Goal: Transaction & Acquisition: Purchase product/service

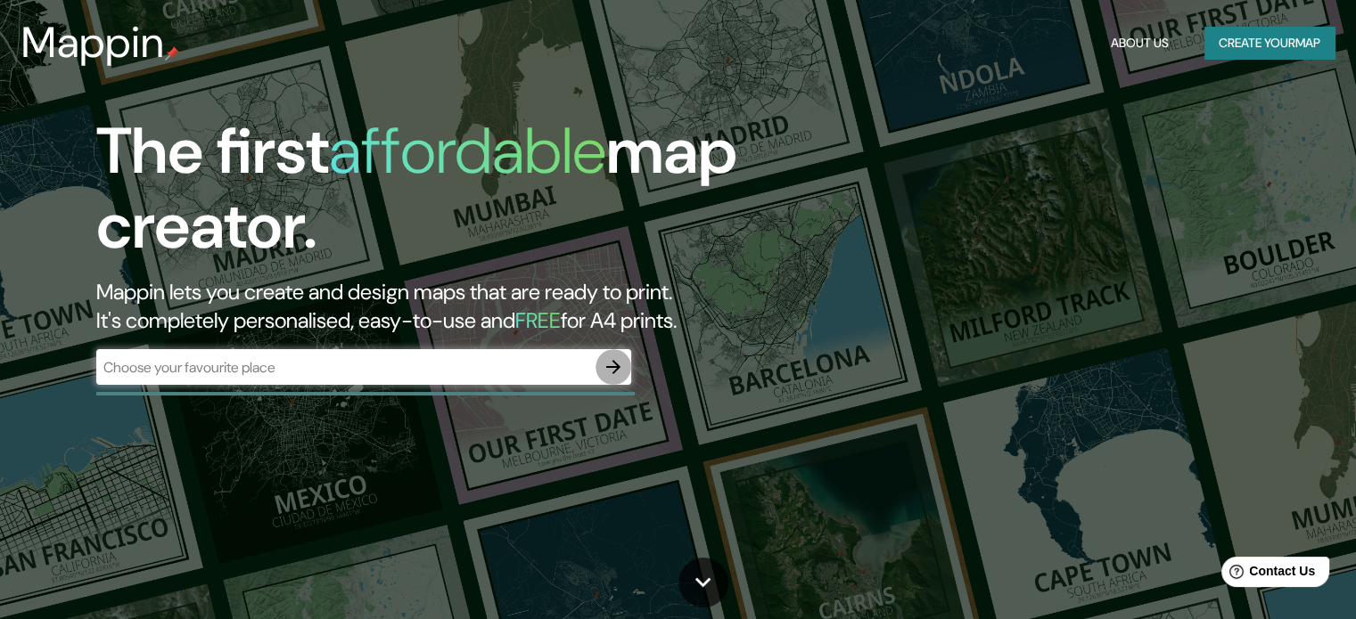
click at [613, 366] on icon "button" at bounding box center [613, 367] width 14 height 14
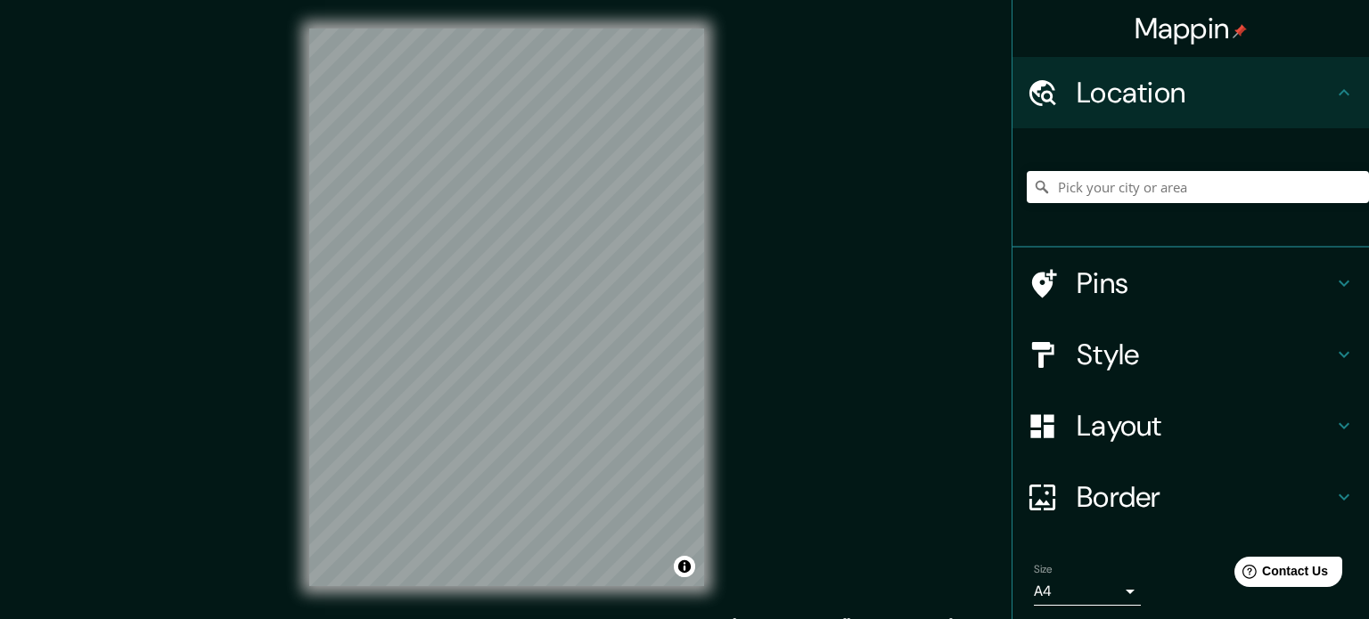
click at [1098, 584] on body "Mappin Location Pins Style Layout Border Choose a border. Hint : you can make l…" at bounding box center [684, 309] width 1369 height 619
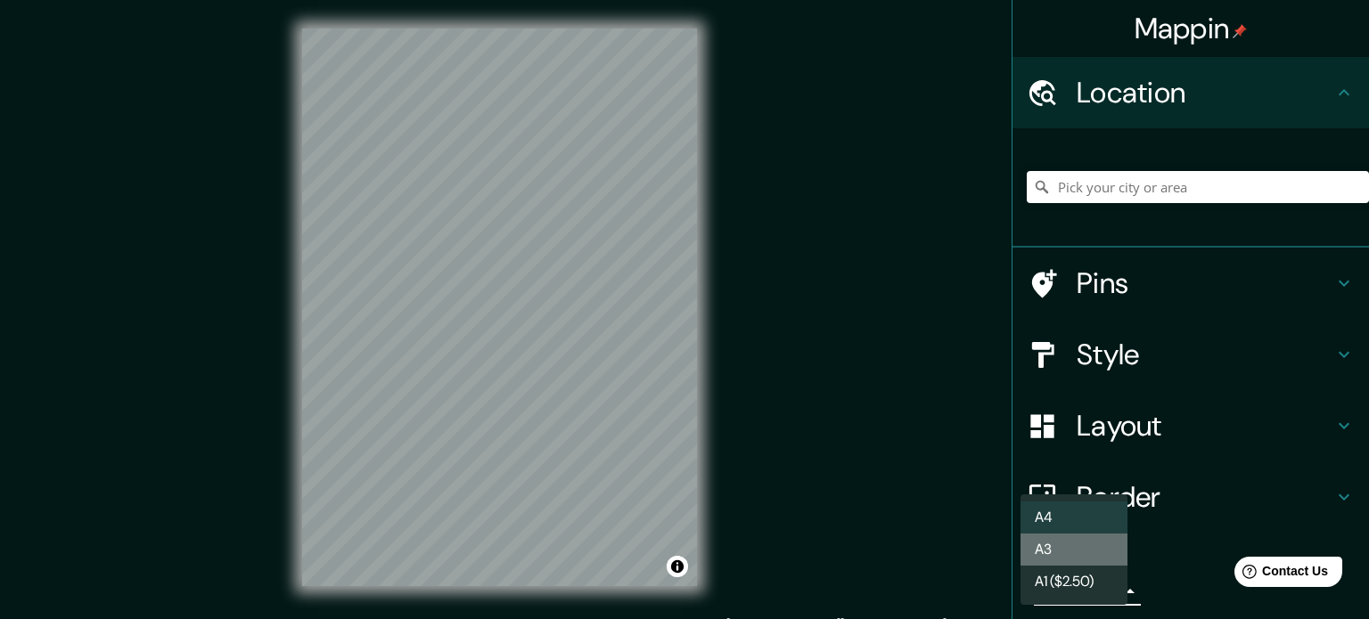
click at [1087, 557] on li "A3" at bounding box center [1074, 550] width 107 height 32
drag, startPoint x: 1105, startPoint y: 592, endPoint x: 1114, endPoint y: 559, distance: 34.2
click at [1104, 591] on body "Mappin Location Pins Style Layout Border Choose a border. Hint : you can make l…" at bounding box center [684, 309] width 1369 height 619
click at [1080, 503] on li "A4" at bounding box center [1074, 518] width 107 height 32
type input "single"
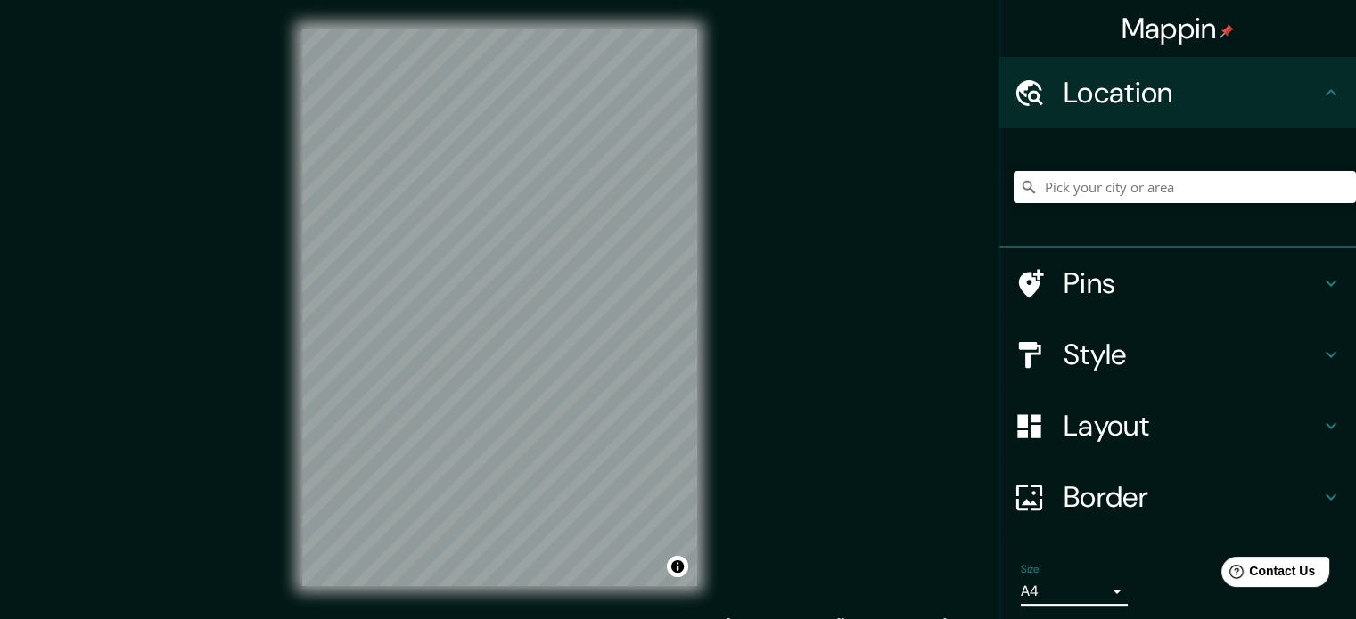
click at [1320, 350] on icon at bounding box center [1330, 354] width 21 height 21
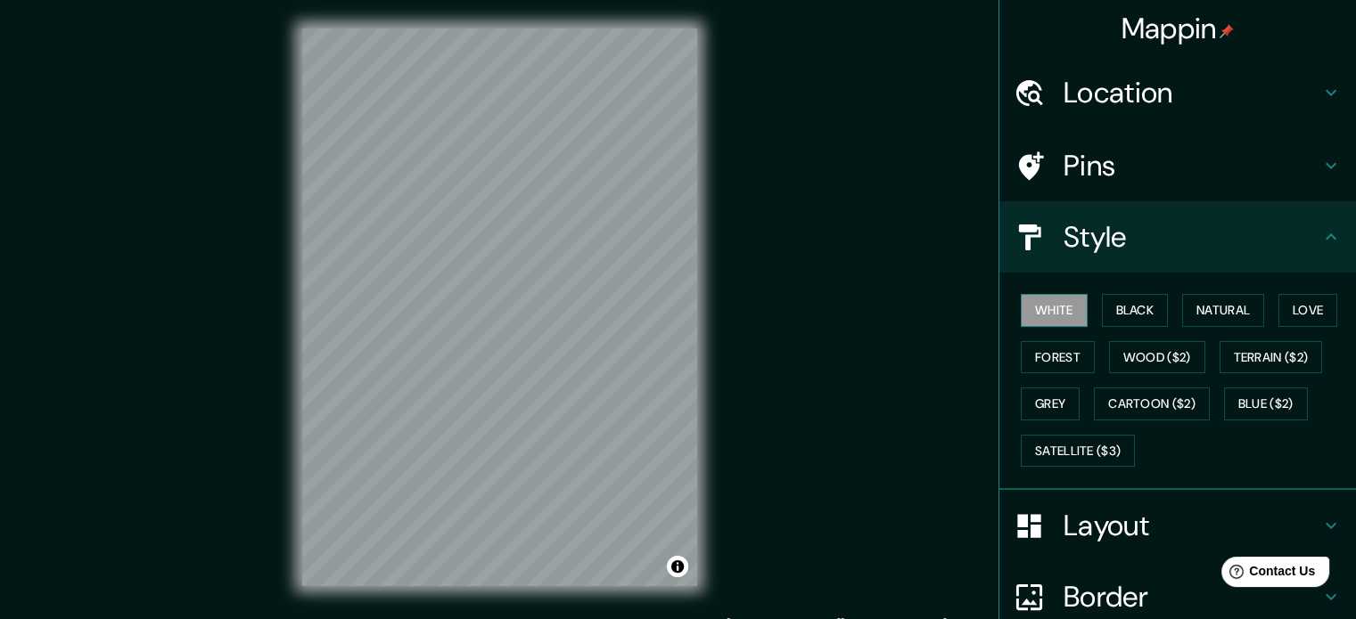
click at [1055, 303] on button "White" at bounding box center [1054, 310] width 67 height 33
click at [1124, 300] on button "Black" at bounding box center [1135, 310] width 67 height 33
click at [1241, 309] on button "Natural" at bounding box center [1223, 310] width 82 height 33
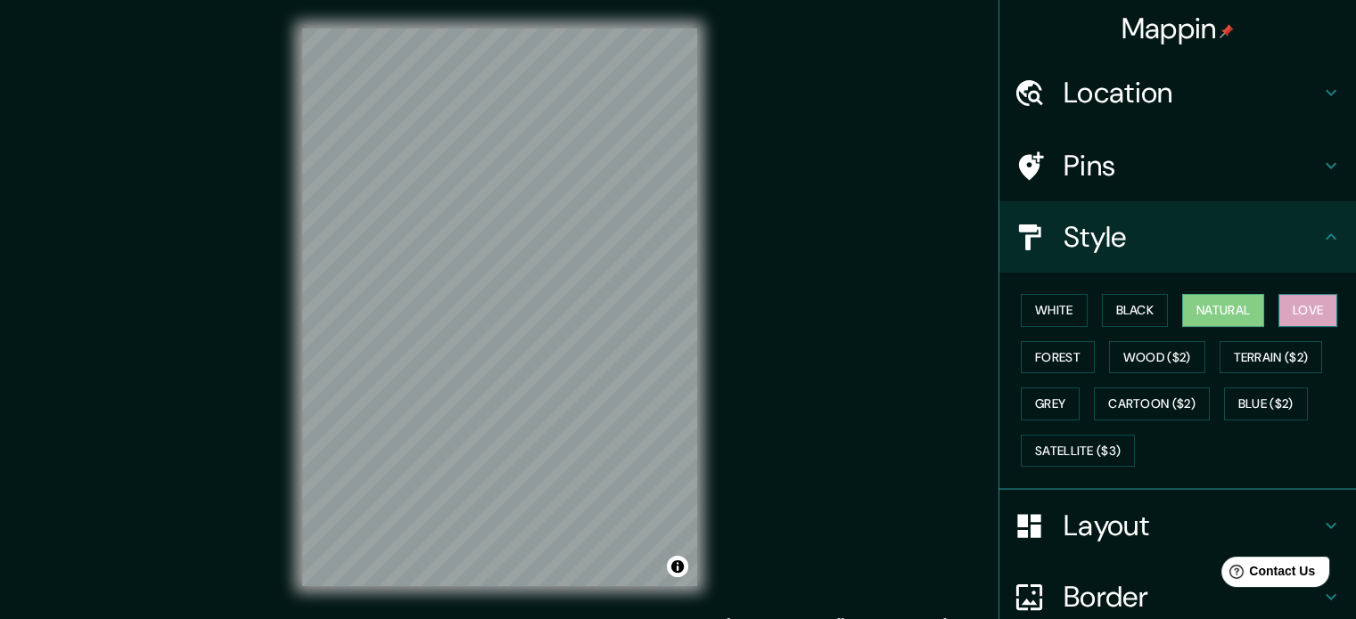
click at [1311, 309] on button "Love" at bounding box center [1307, 310] width 59 height 33
click at [1048, 356] on button "Forest" at bounding box center [1058, 357] width 74 height 33
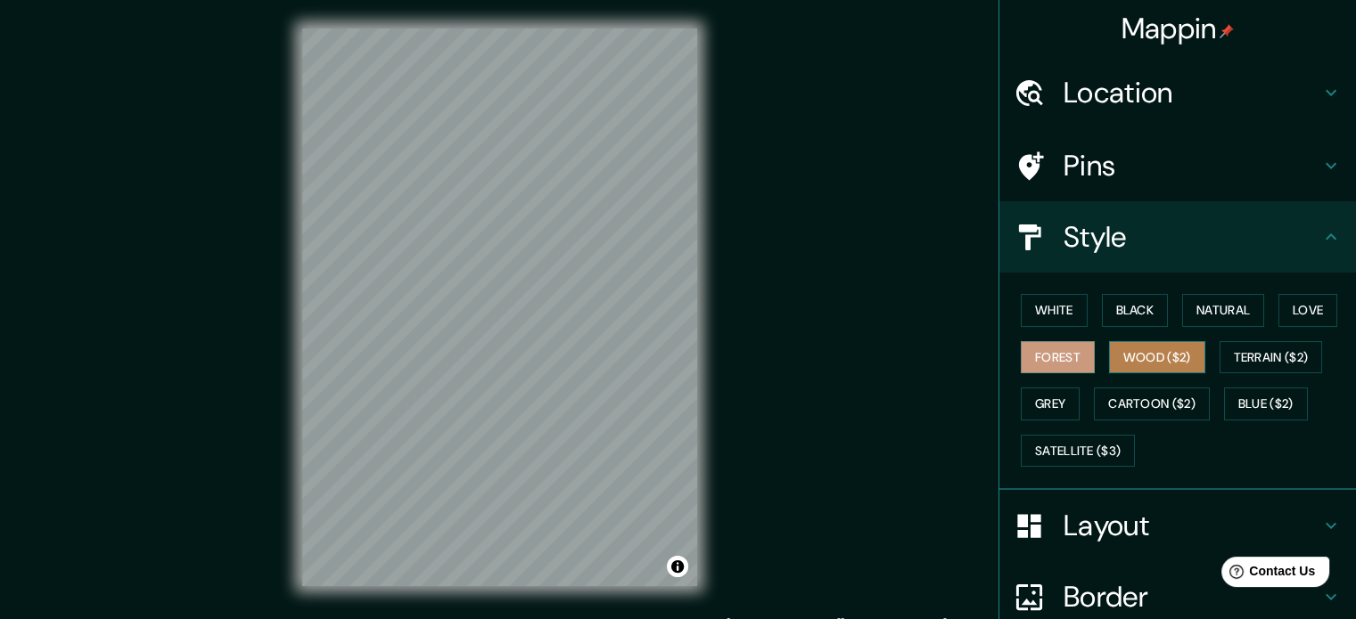
click at [1154, 353] on button "Wood ($2)" at bounding box center [1157, 357] width 96 height 33
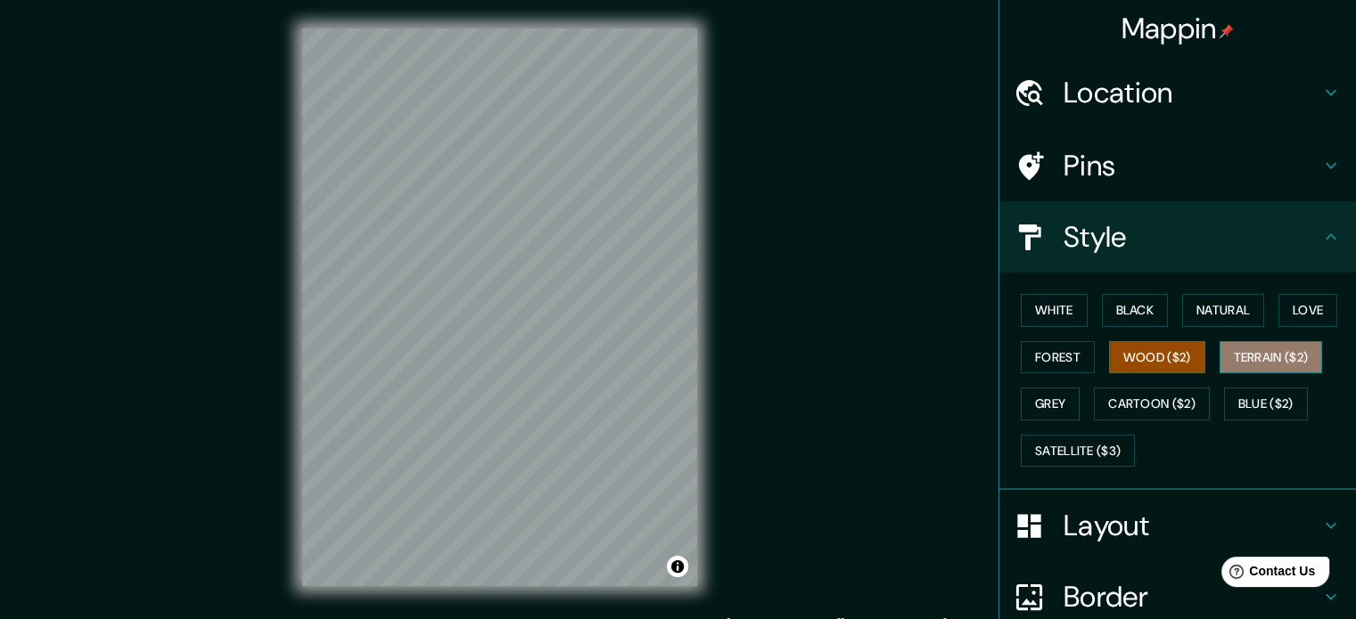
click at [1259, 346] on button "Terrain ($2)" at bounding box center [1270, 357] width 103 height 33
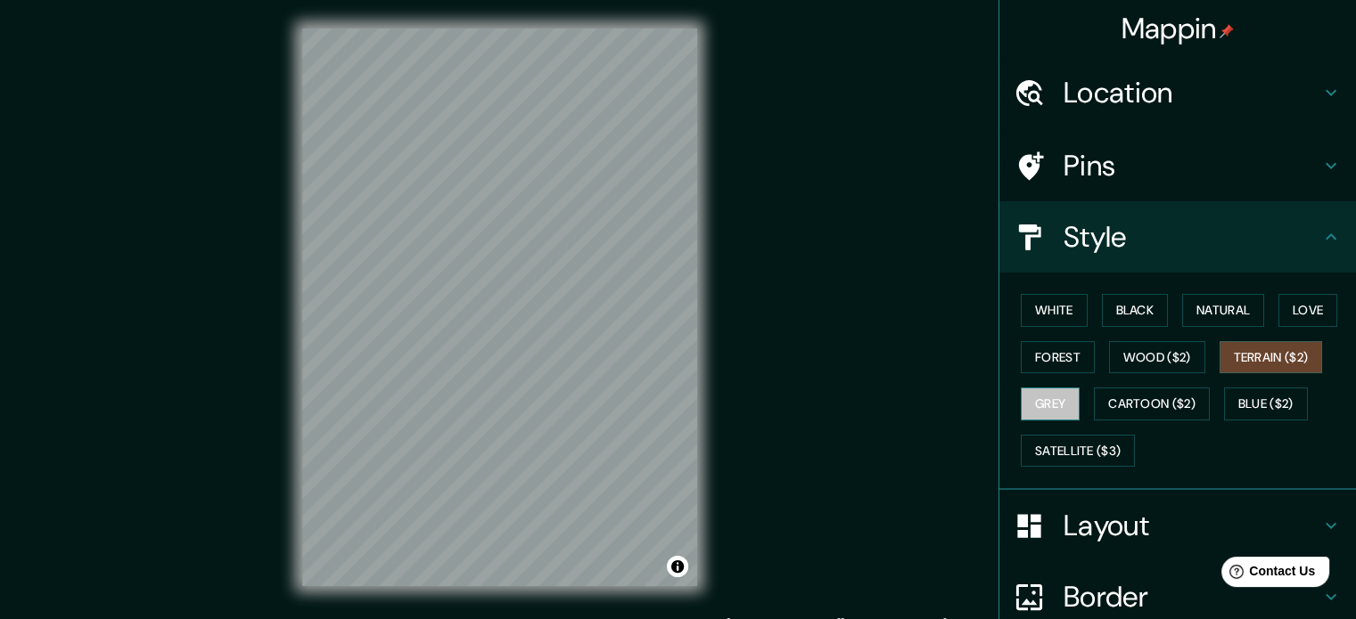
click at [1045, 396] on button "Grey" at bounding box center [1050, 404] width 59 height 33
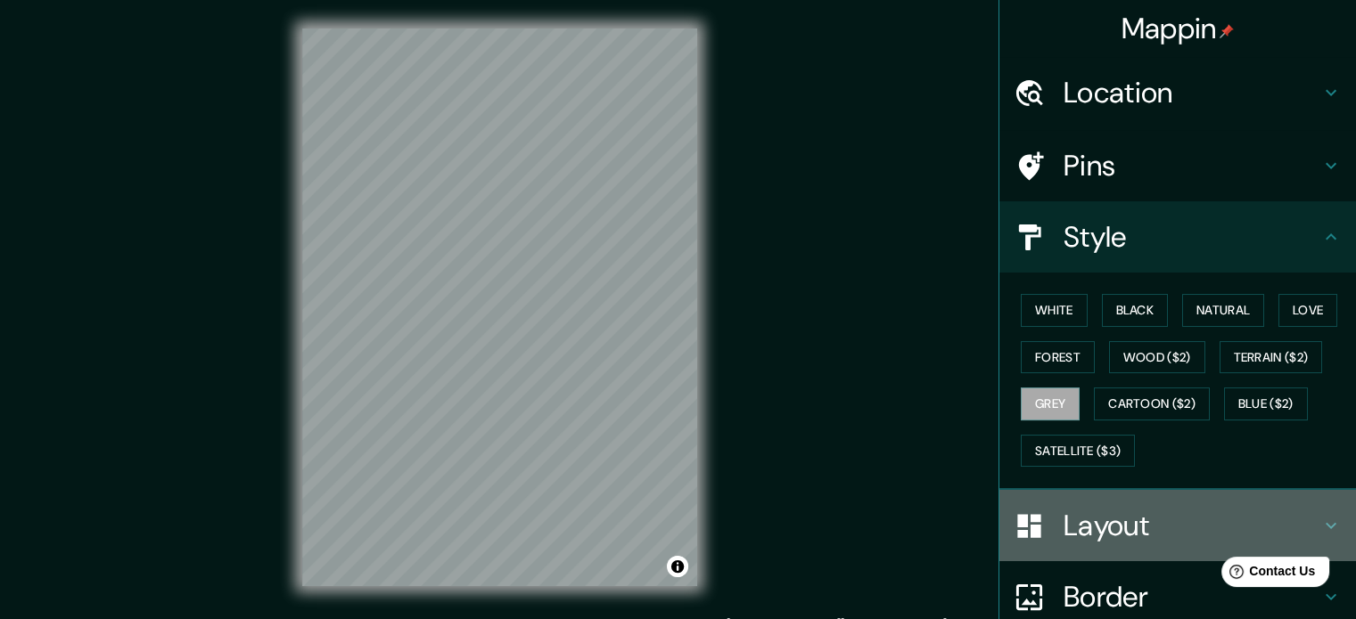
click at [1330, 521] on div "Layout" at bounding box center [1177, 525] width 357 height 71
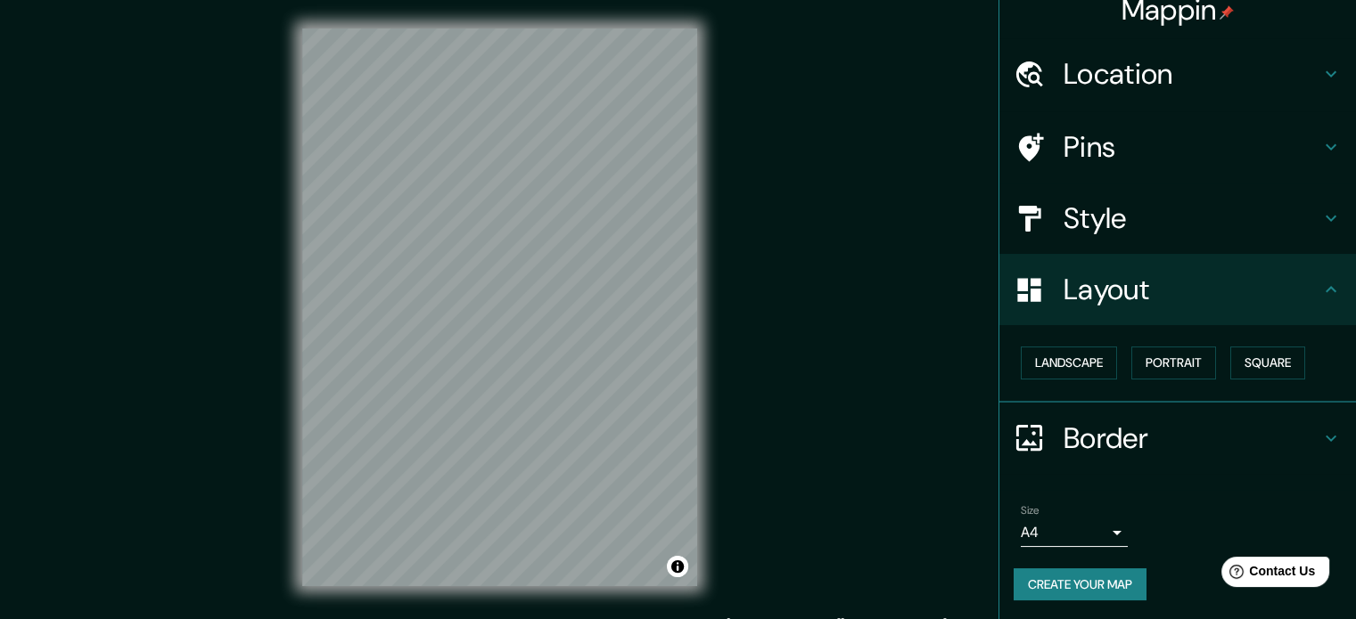
scroll to position [20, 0]
click at [1066, 365] on button "Landscape" at bounding box center [1069, 362] width 96 height 33
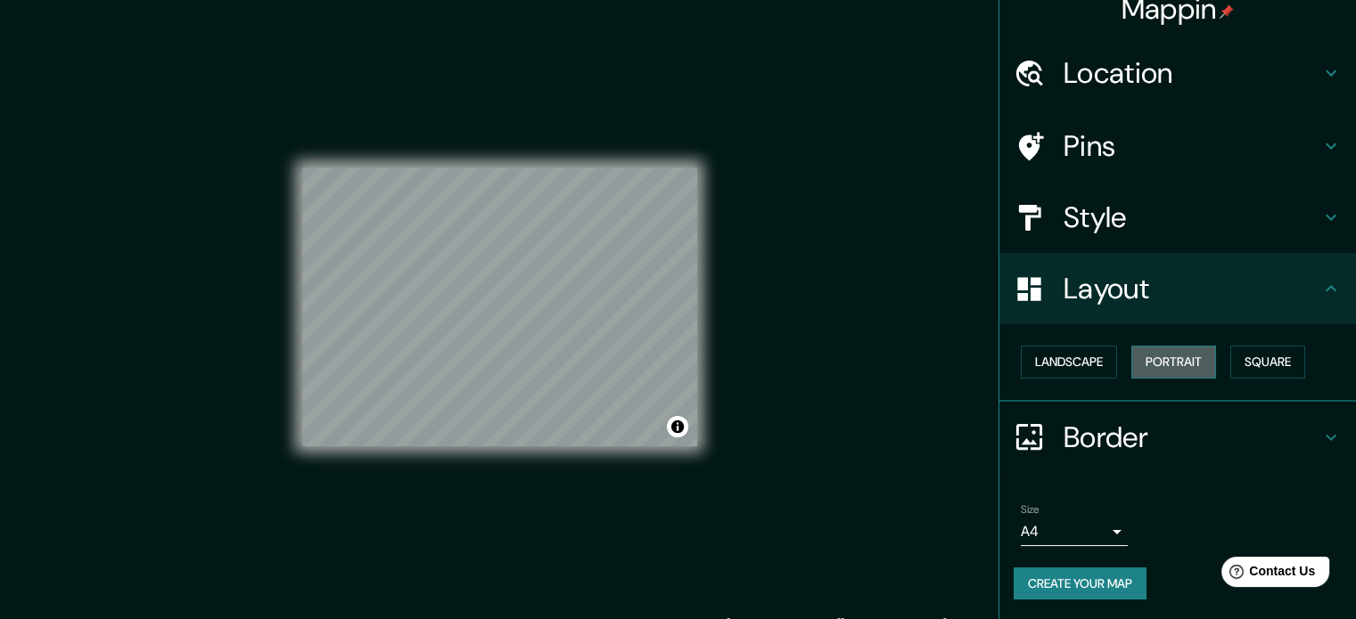
click at [1161, 359] on button "Portrait" at bounding box center [1173, 362] width 85 height 33
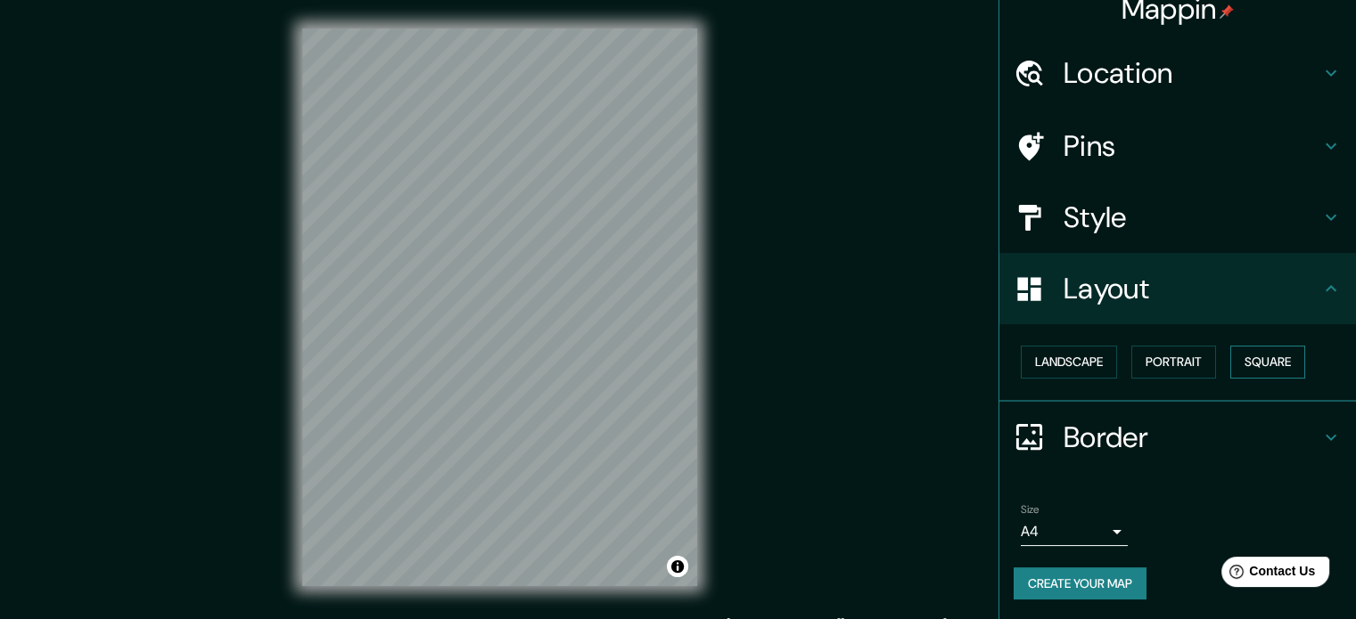
click at [1264, 363] on button "Square" at bounding box center [1267, 362] width 75 height 33
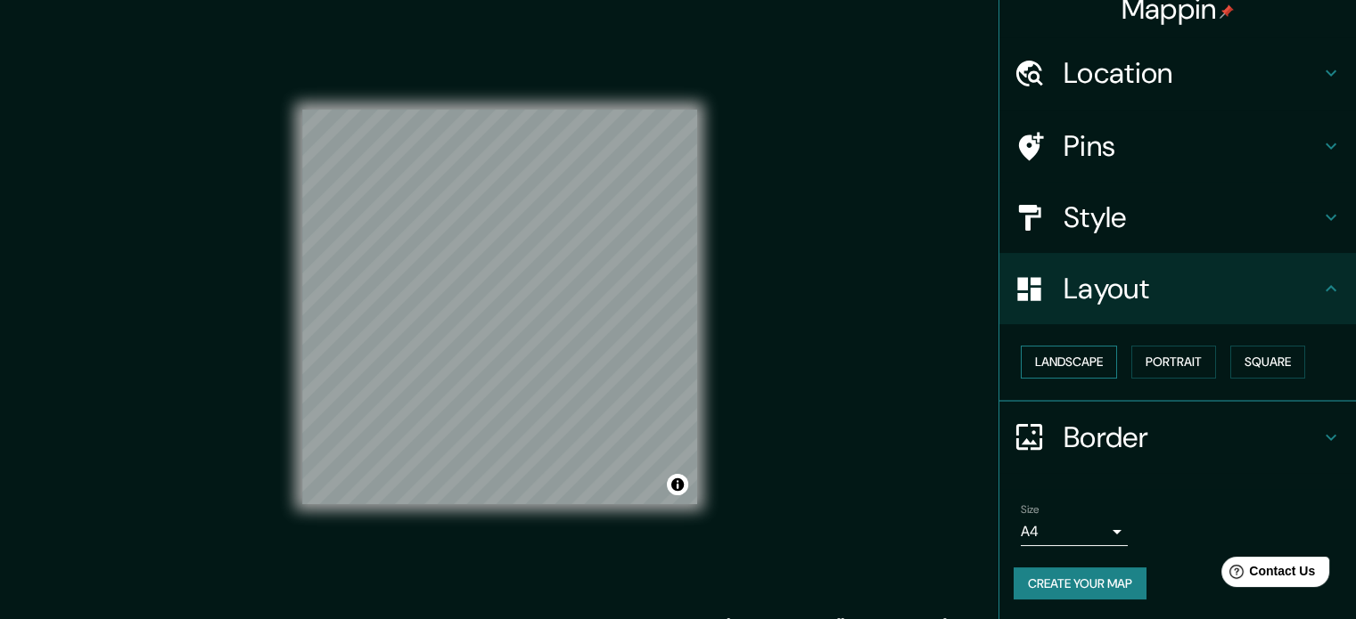
click at [1078, 354] on button "Landscape" at bounding box center [1069, 362] width 96 height 33
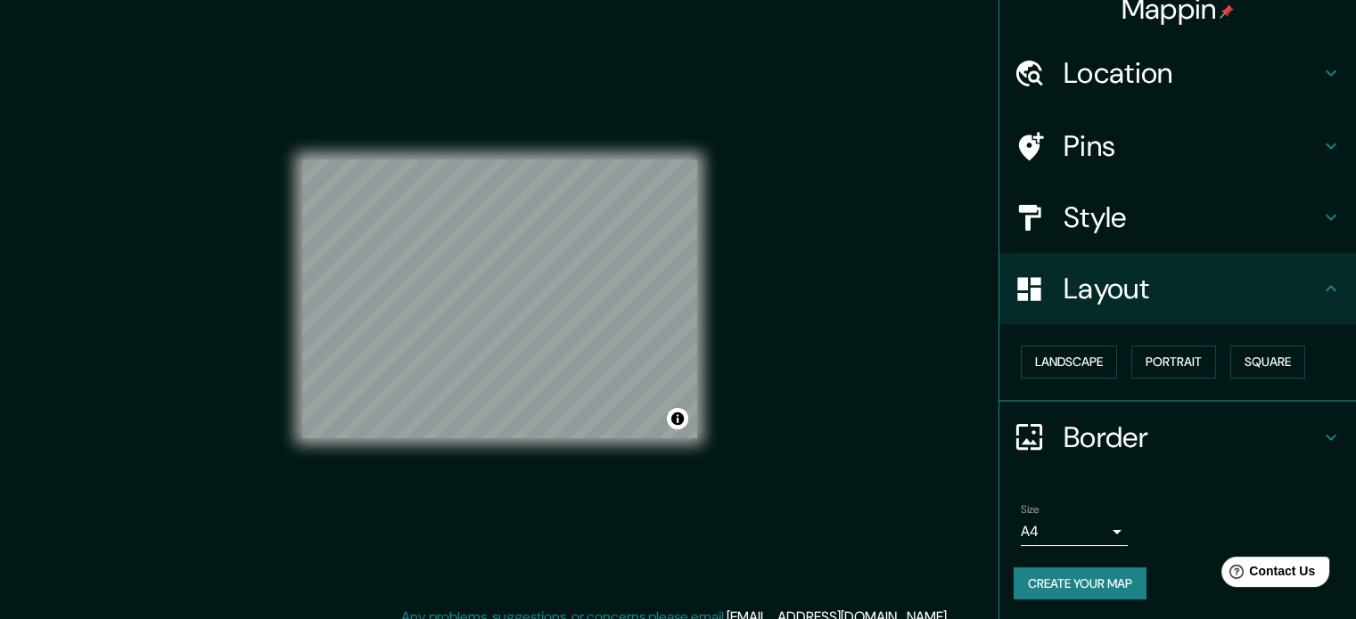
scroll to position [23, 0]
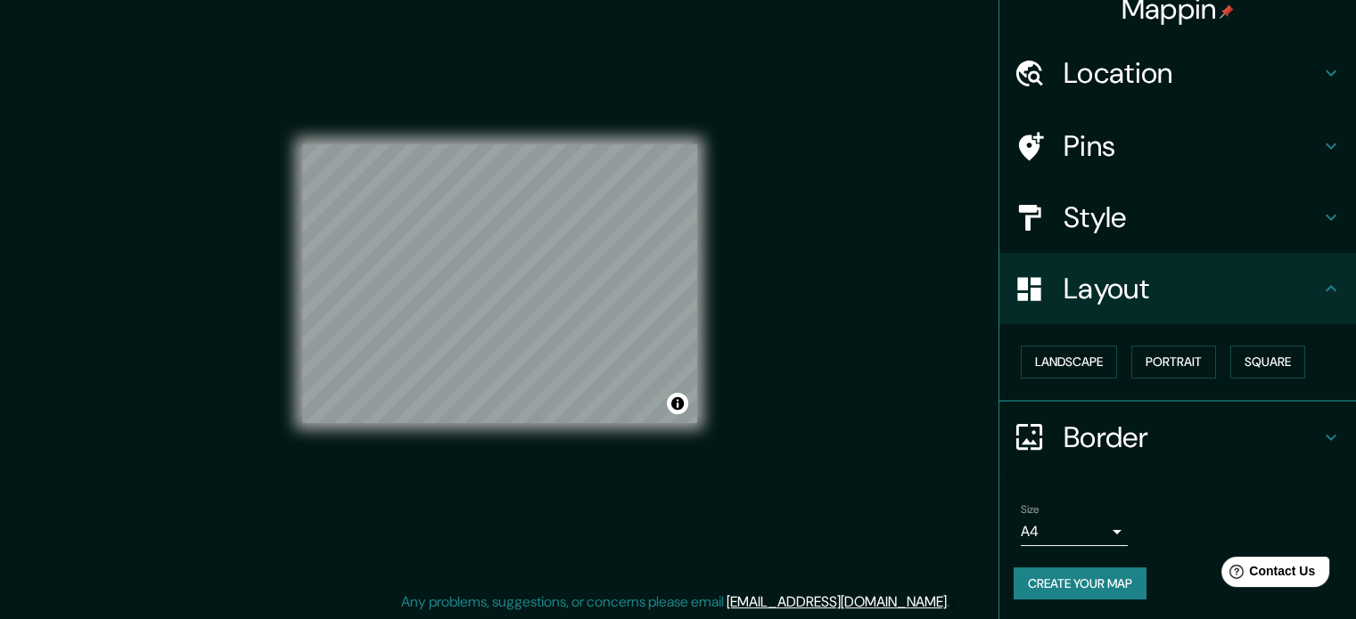
click at [1305, 215] on h4 "Style" at bounding box center [1191, 218] width 257 height 36
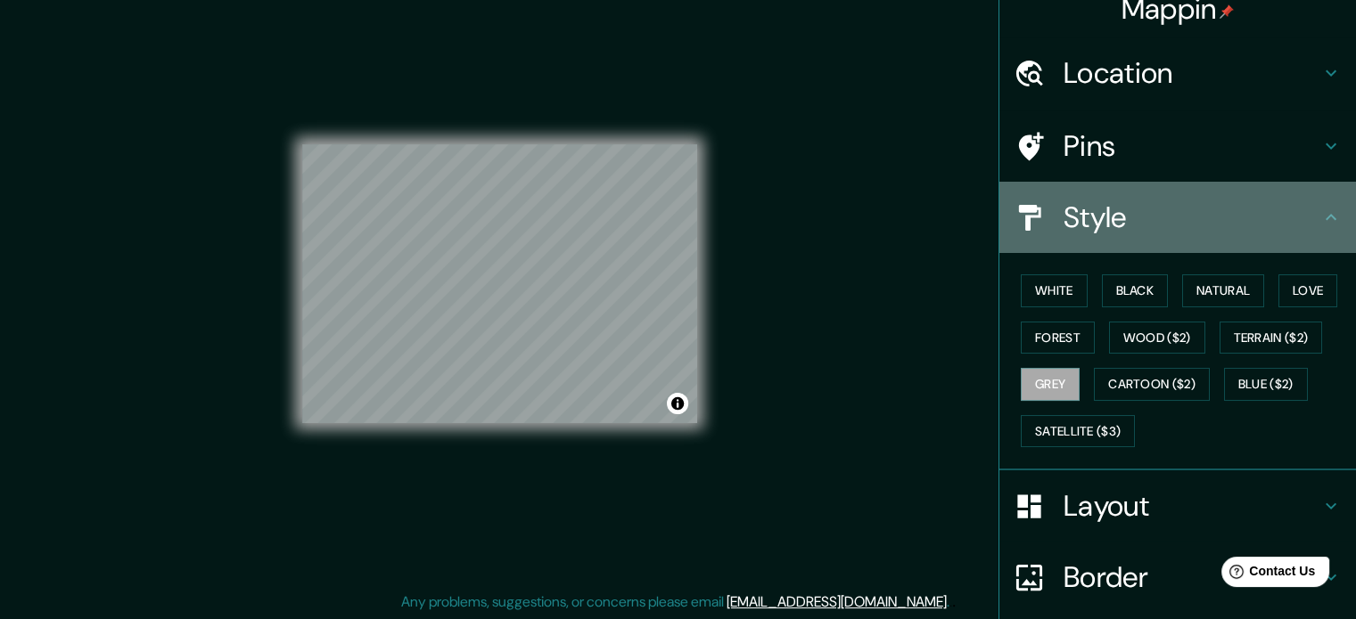
click at [1305, 215] on h4 "Style" at bounding box center [1191, 218] width 257 height 36
click at [1312, 202] on div "Style" at bounding box center [1177, 217] width 357 height 71
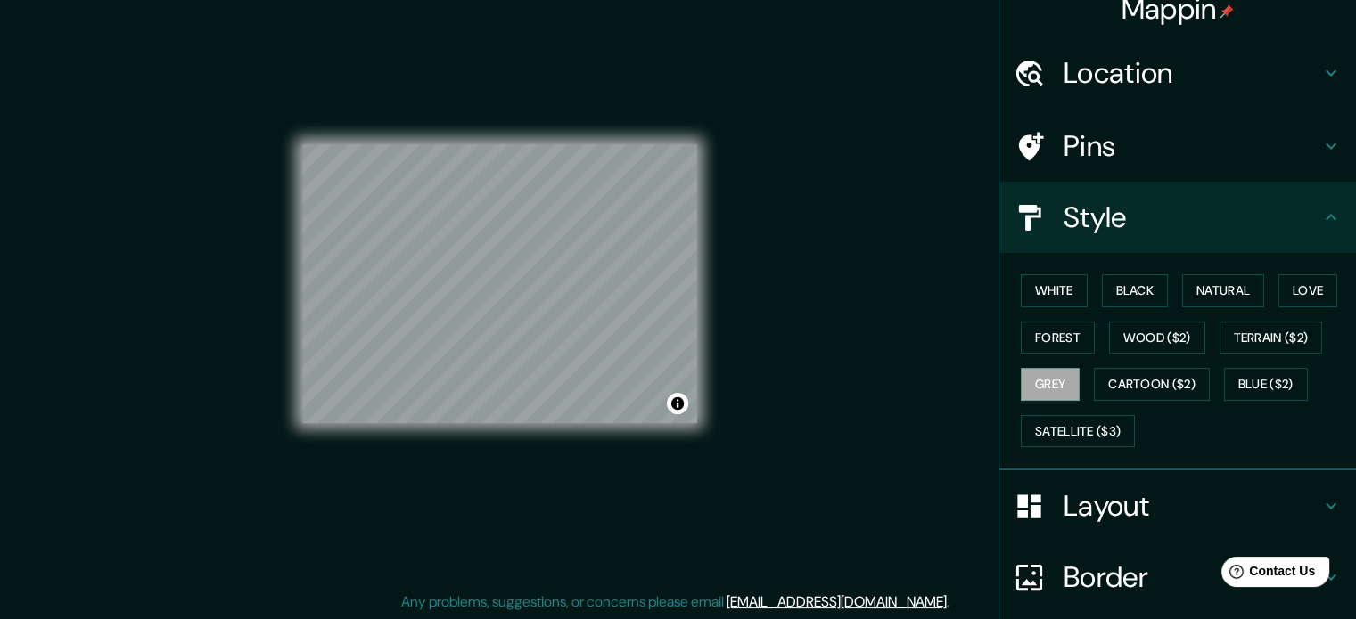
click at [1320, 218] on icon at bounding box center [1330, 217] width 21 height 21
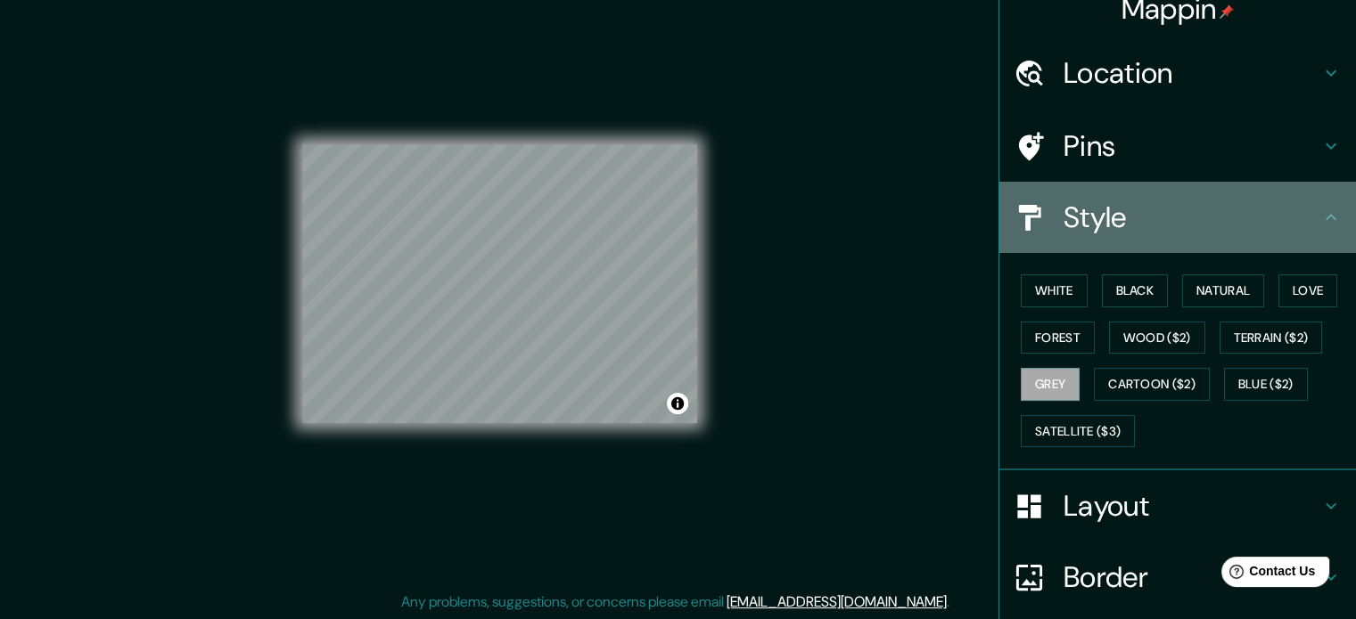
click at [1320, 218] on icon at bounding box center [1330, 217] width 21 height 21
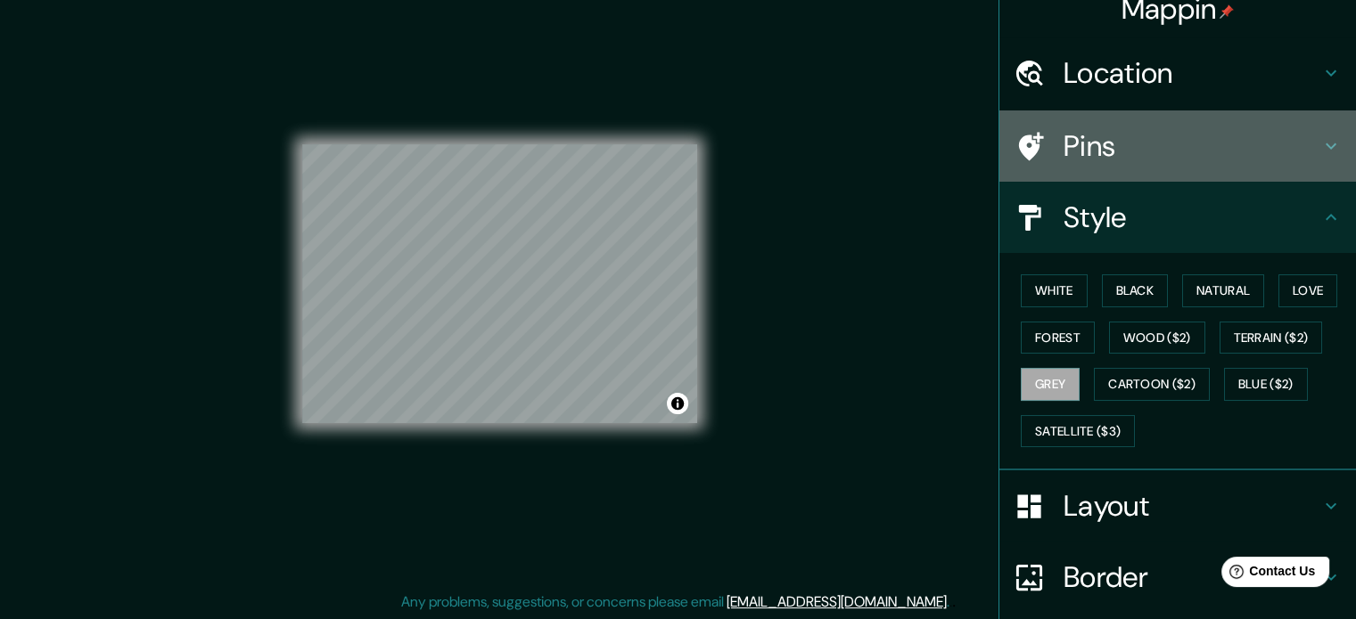
click at [1320, 152] on icon at bounding box center [1330, 145] width 21 height 21
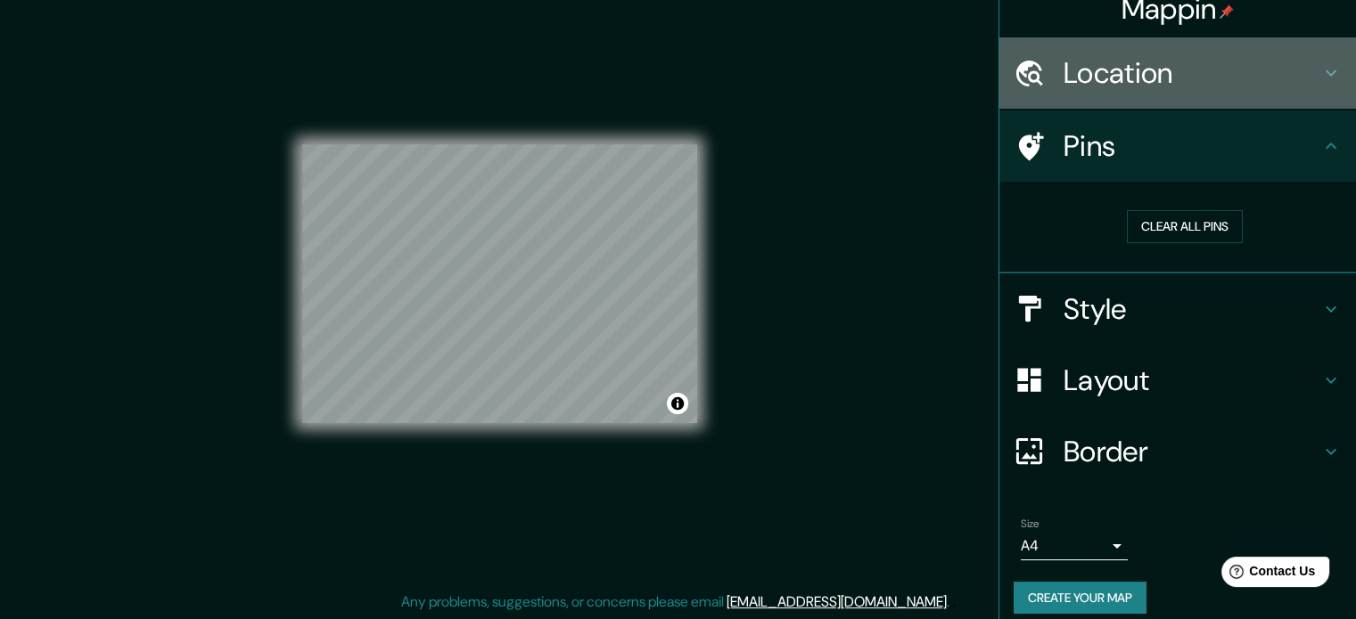
click at [1320, 78] on icon at bounding box center [1330, 72] width 21 height 21
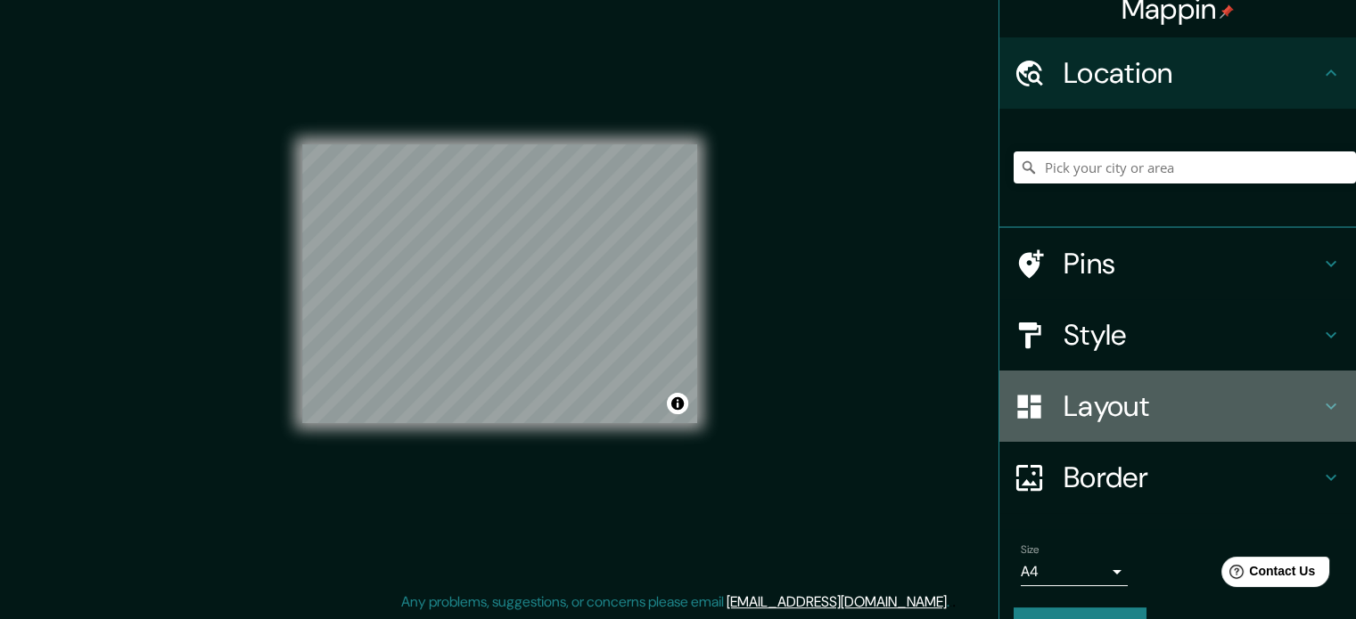
click at [1246, 407] on h4 "Layout" at bounding box center [1191, 407] width 257 height 36
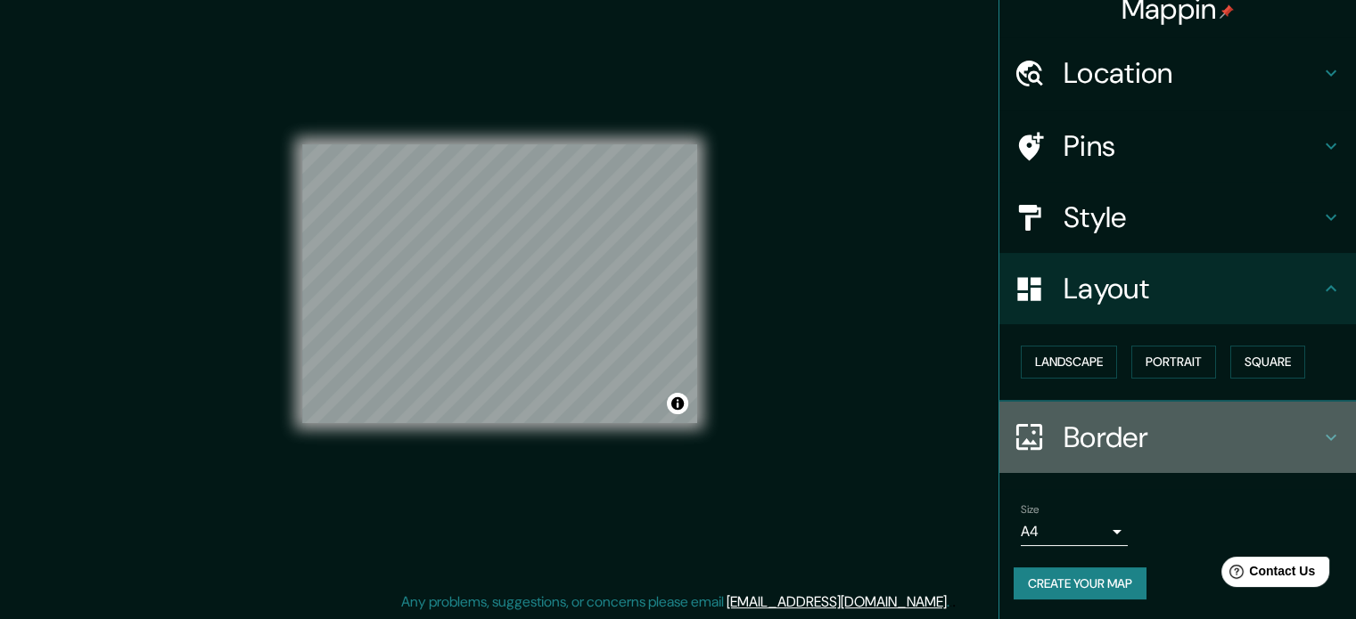
click at [1271, 445] on h4 "Border" at bounding box center [1191, 438] width 257 height 36
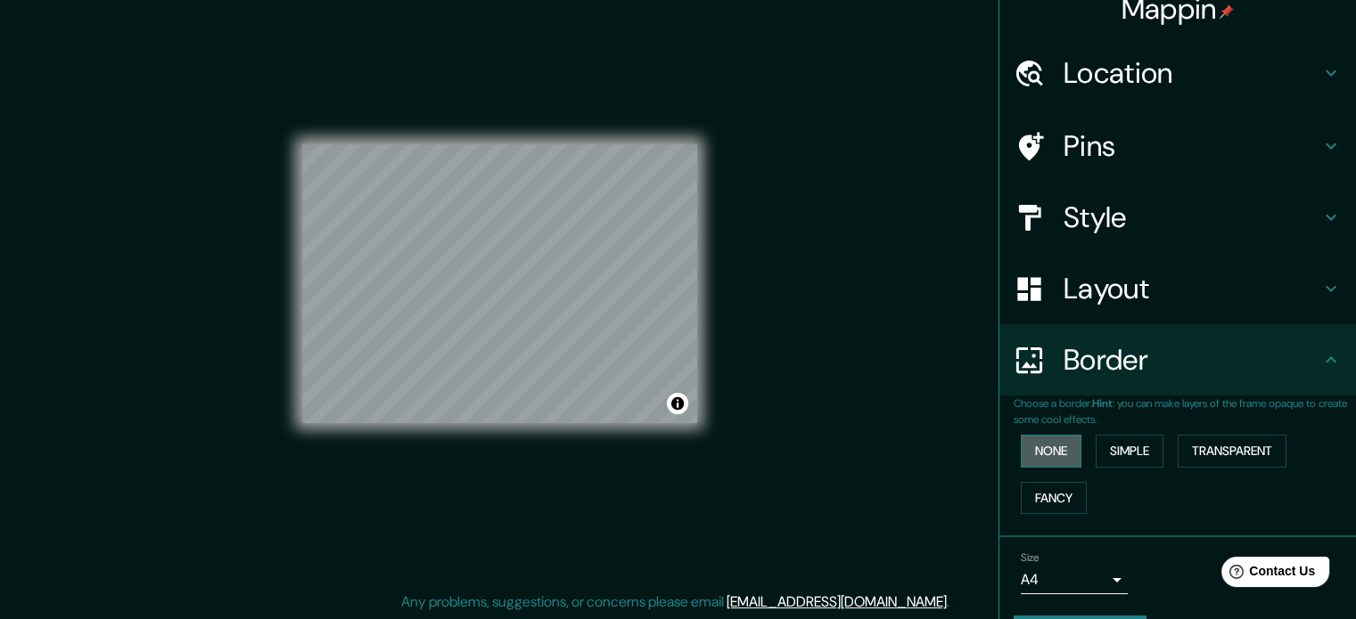
click at [1037, 448] on button "None" at bounding box center [1051, 451] width 61 height 33
click at [1111, 454] on button "Simple" at bounding box center [1129, 451] width 68 height 33
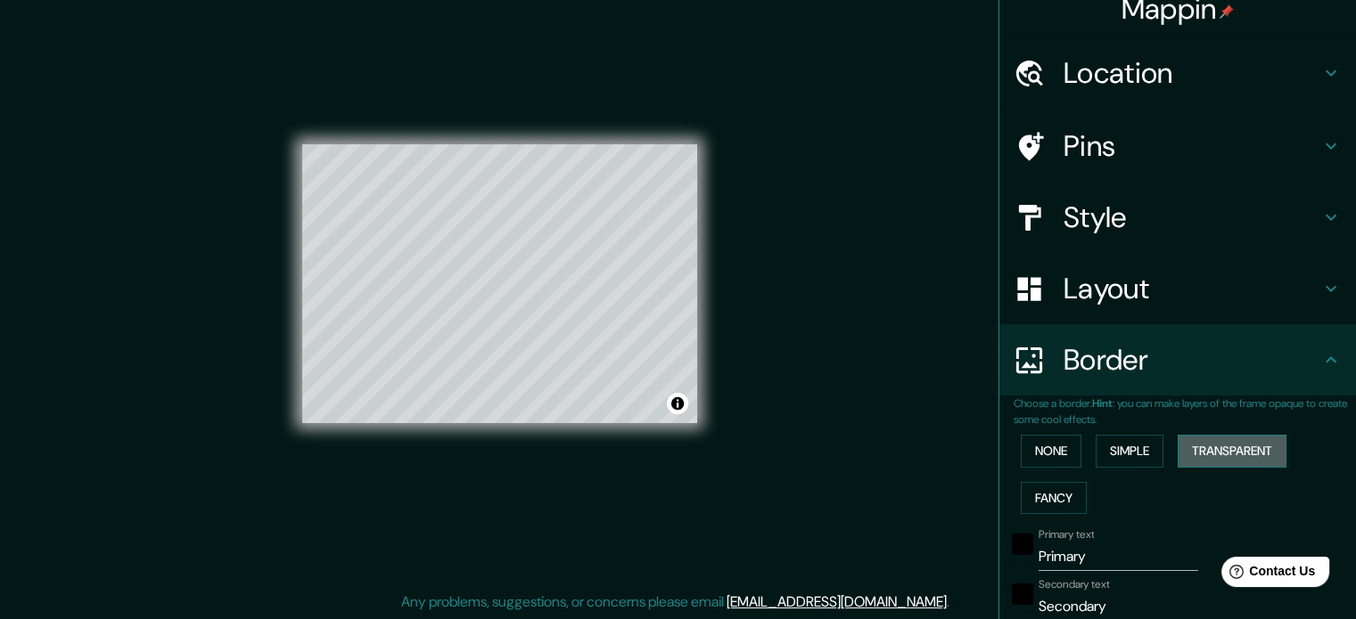
click at [1204, 460] on button "Transparent" at bounding box center [1231, 451] width 109 height 33
click at [1054, 504] on button "Fancy" at bounding box center [1054, 498] width 66 height 33
click at [1052, 455] on button "None" at bounding box center [1051, 451] width 61 height 33
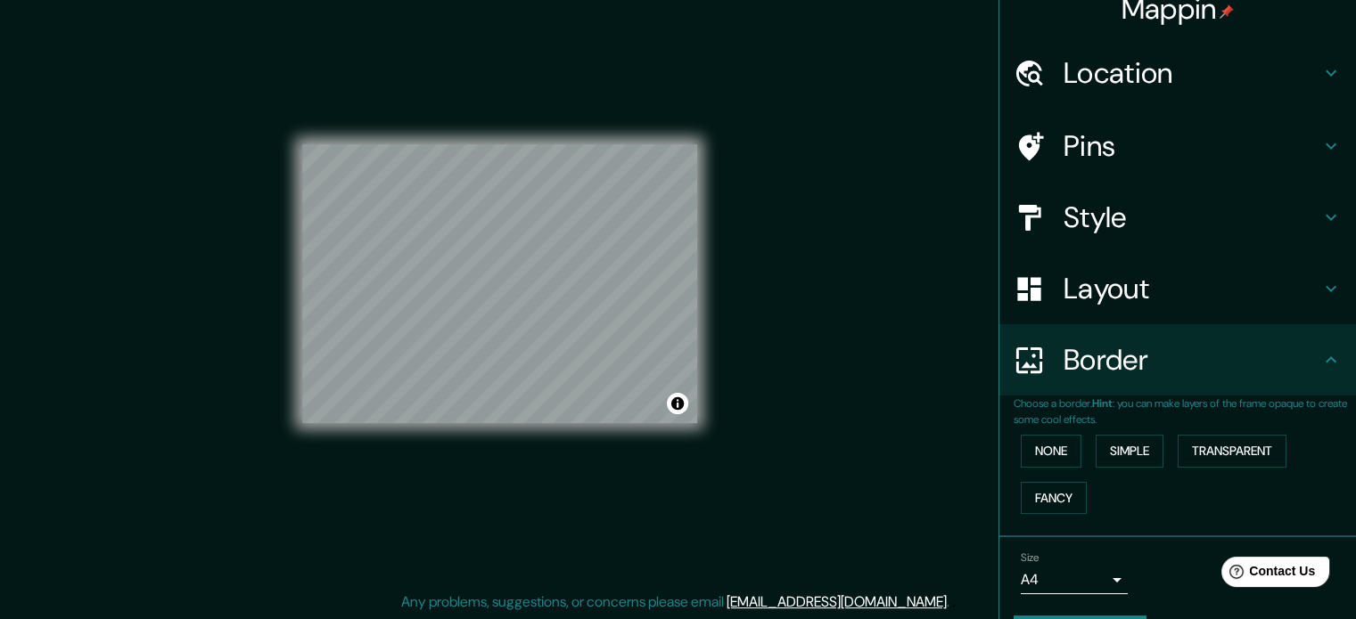
scroll to position [68, 0]
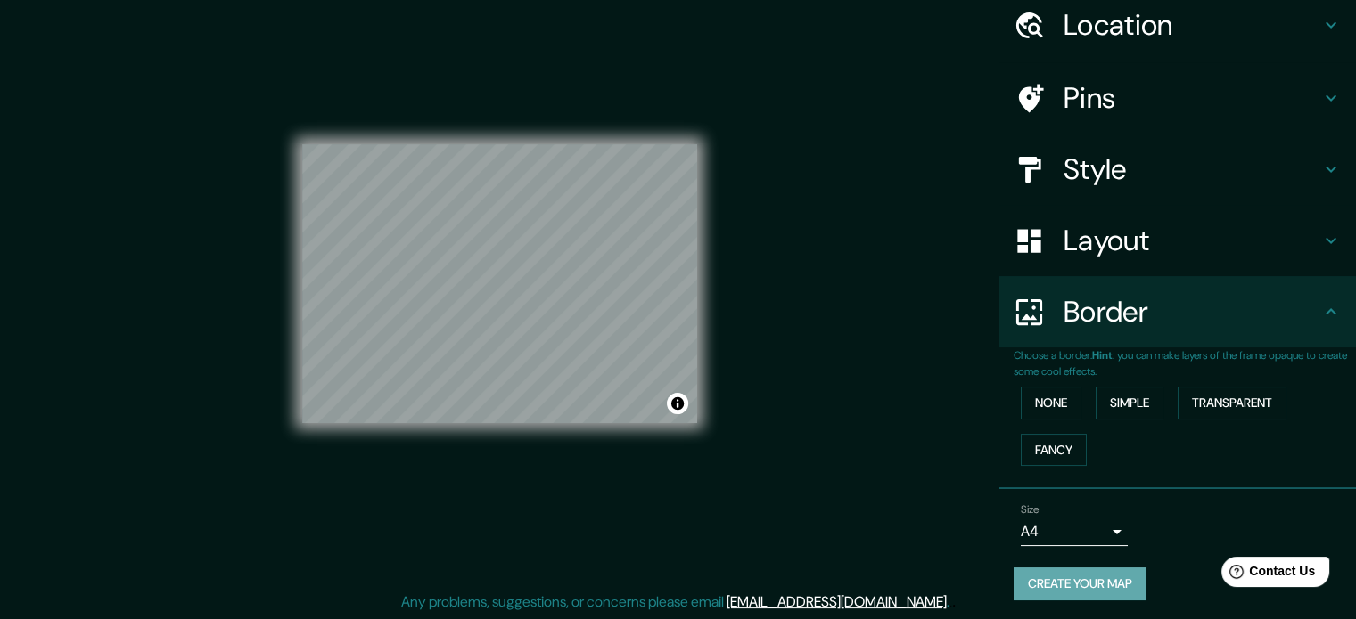
click at [1073, 582] on button "Create your map" at bounding box center [1079, 584] width 133 height 33
click at [1091, 582] on button "Create your map" at bounding box center [1079, 584] width 133 height 33
click at [1102, 578] on button "Create your map" at bounding box center [1079, 584] width 133 height 33
click at [1102, 578] on div "Create your map" at bounding box center [1177, 584] width 328 height 33
click at [1029, 398] on button "None" at bounding box center [1051, 403] width 61 height 33
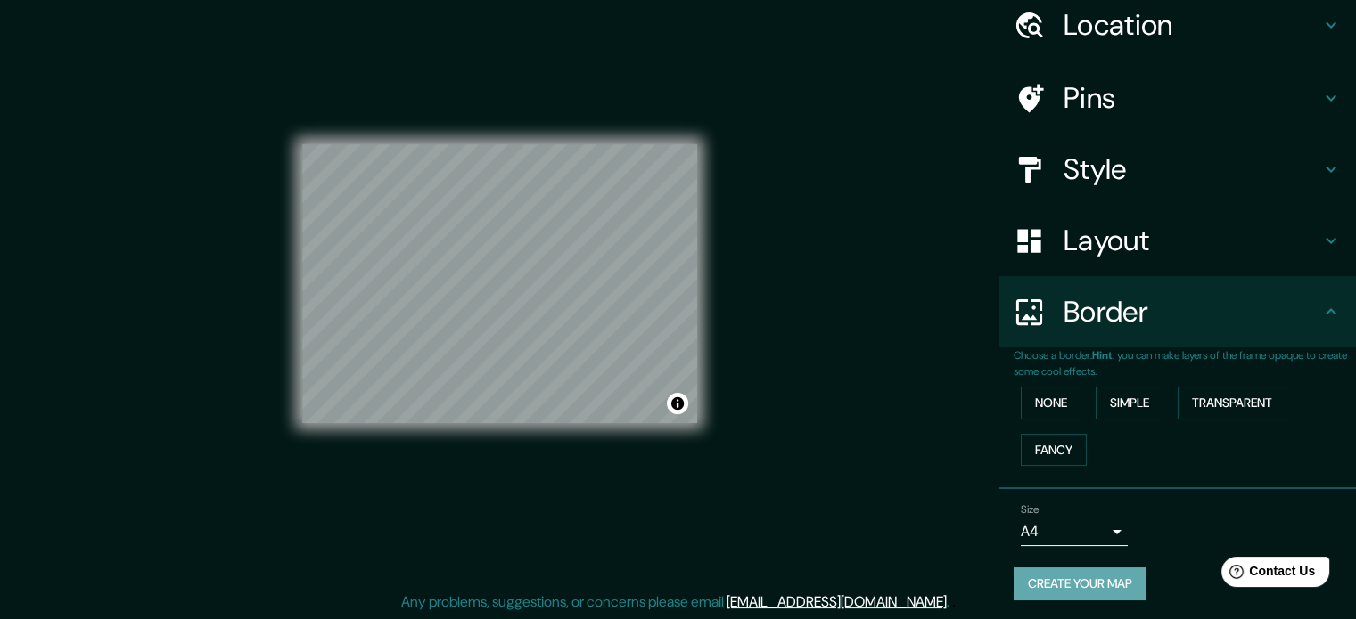
click at [1093, 584] on button "Create your map" at bounding box center [1079, 584] width 133 height 33
